Goal: Find specific page/section: Find specific page/section

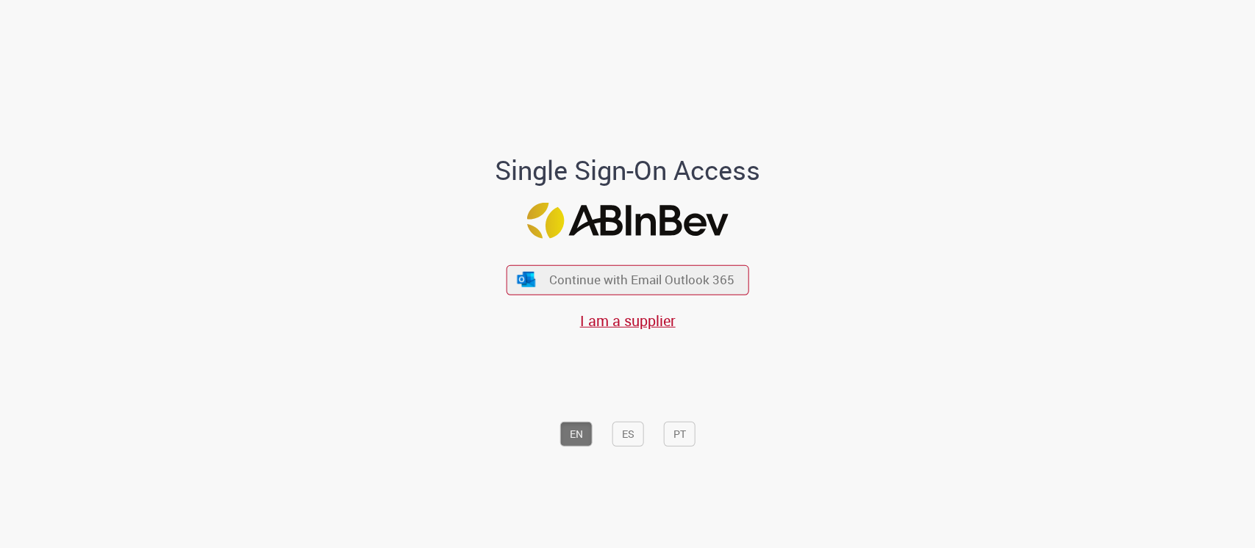
click at [612, 308] on div "Continue with Email Outlook 365 I am a supplier" at bounding box center [628, 290] width 243 height 82
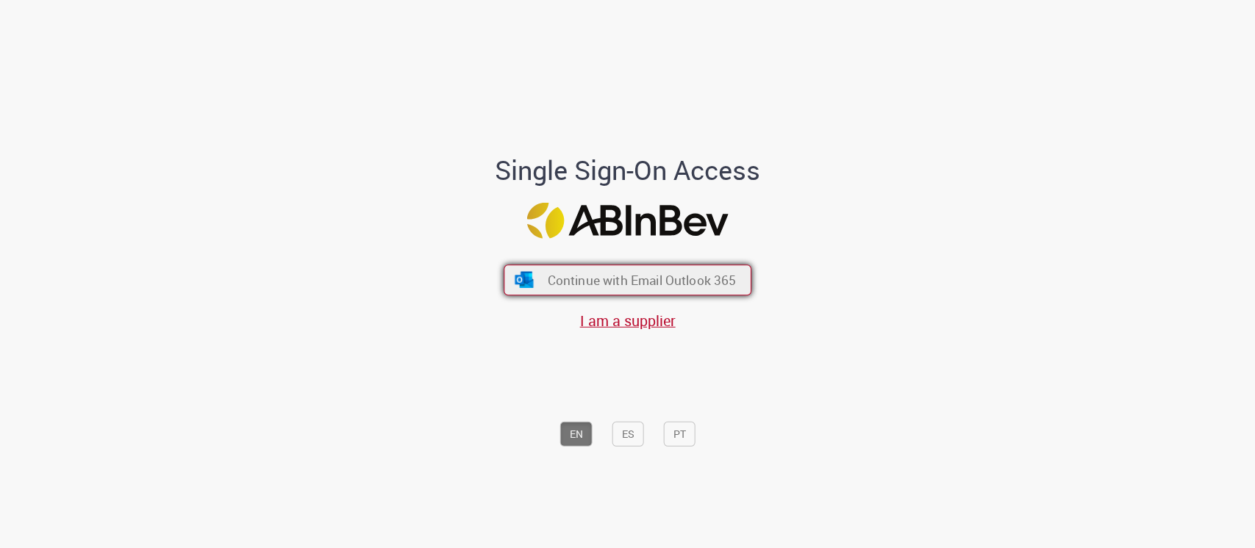
click at [626, 283] on span "Continue with Email Outlook 365" at bounding box center [641, 279] width 189 height 17
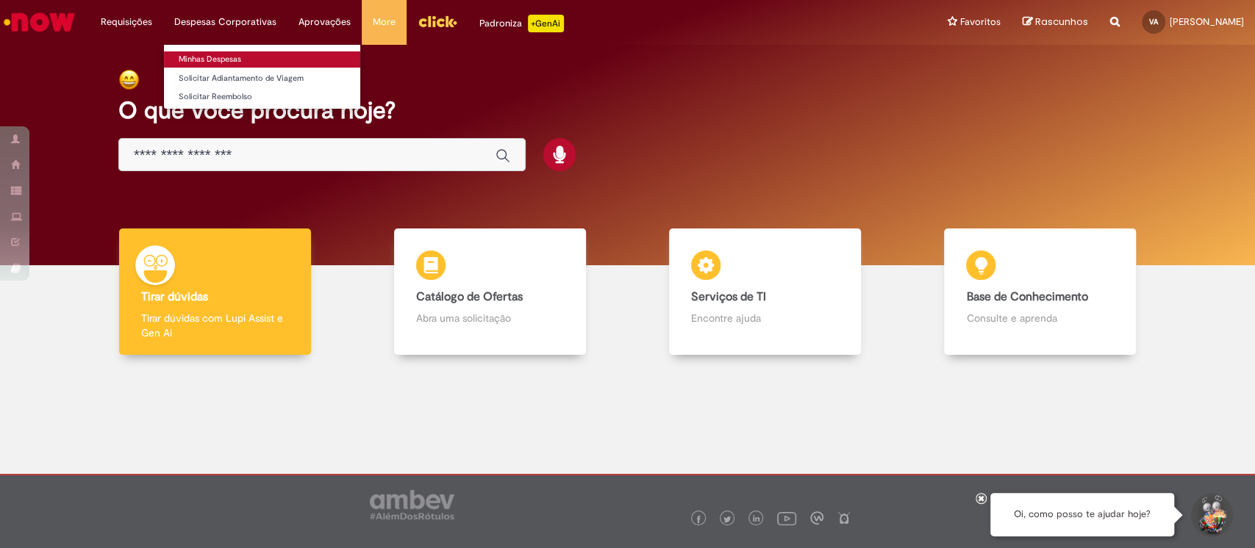
click at [196, 60] on link "Minhas Despesas" at bounding box center [262, 59] width 196 height 16
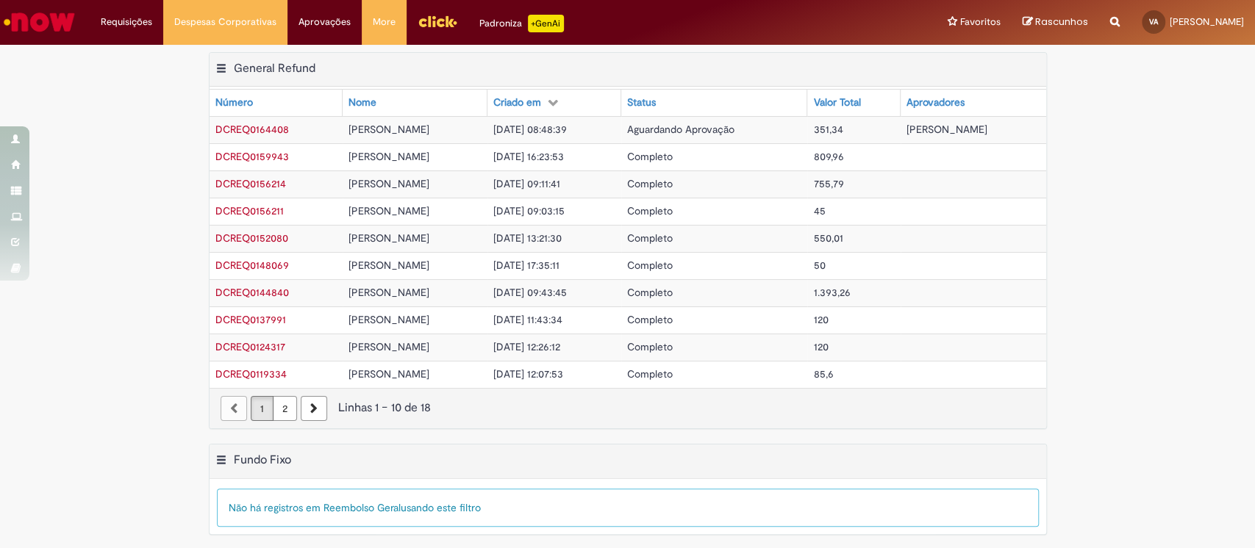
drag, startPoint x: 1010, startPoint y: 126, endPoint x: 116, endPoint y: 126, distance: 894.0
click at [158, 124] on div "Exportar como PDF Exportar como Excel Exportar como CSV General Refund Tabela -…" at bounding box center [627, 248] width 1255 height 392
click at [103, 137] on div "Exportar como PDF Exportar como Excel Exportar como CSV General Refund Tabela -…" at bounding box center [627, 248] width 1255 height 392
